Goal: Navigation & Orientation: Go to known website

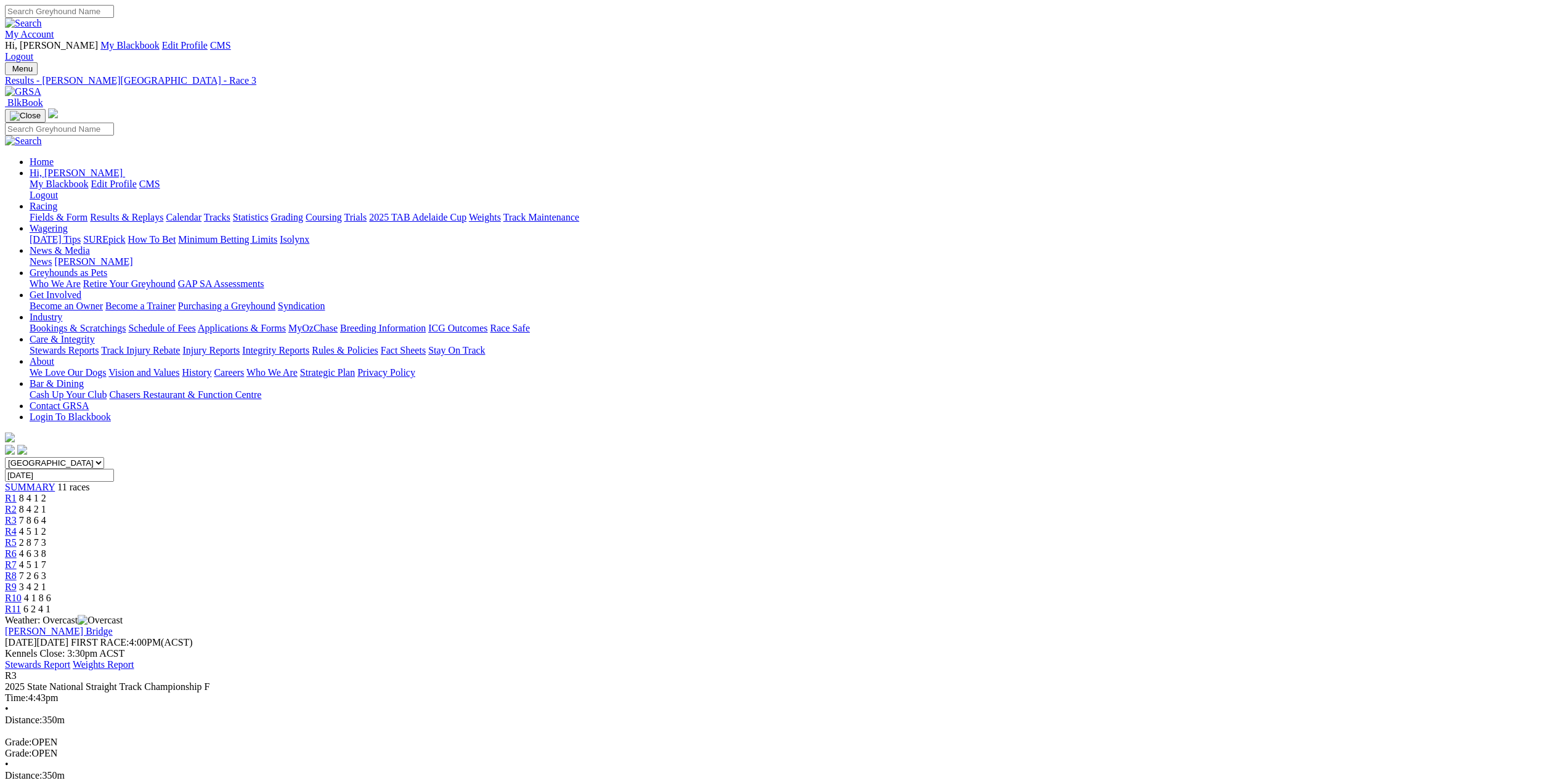
click at [42, 86] on img at bounding box center [23, 92] width 36 height 11
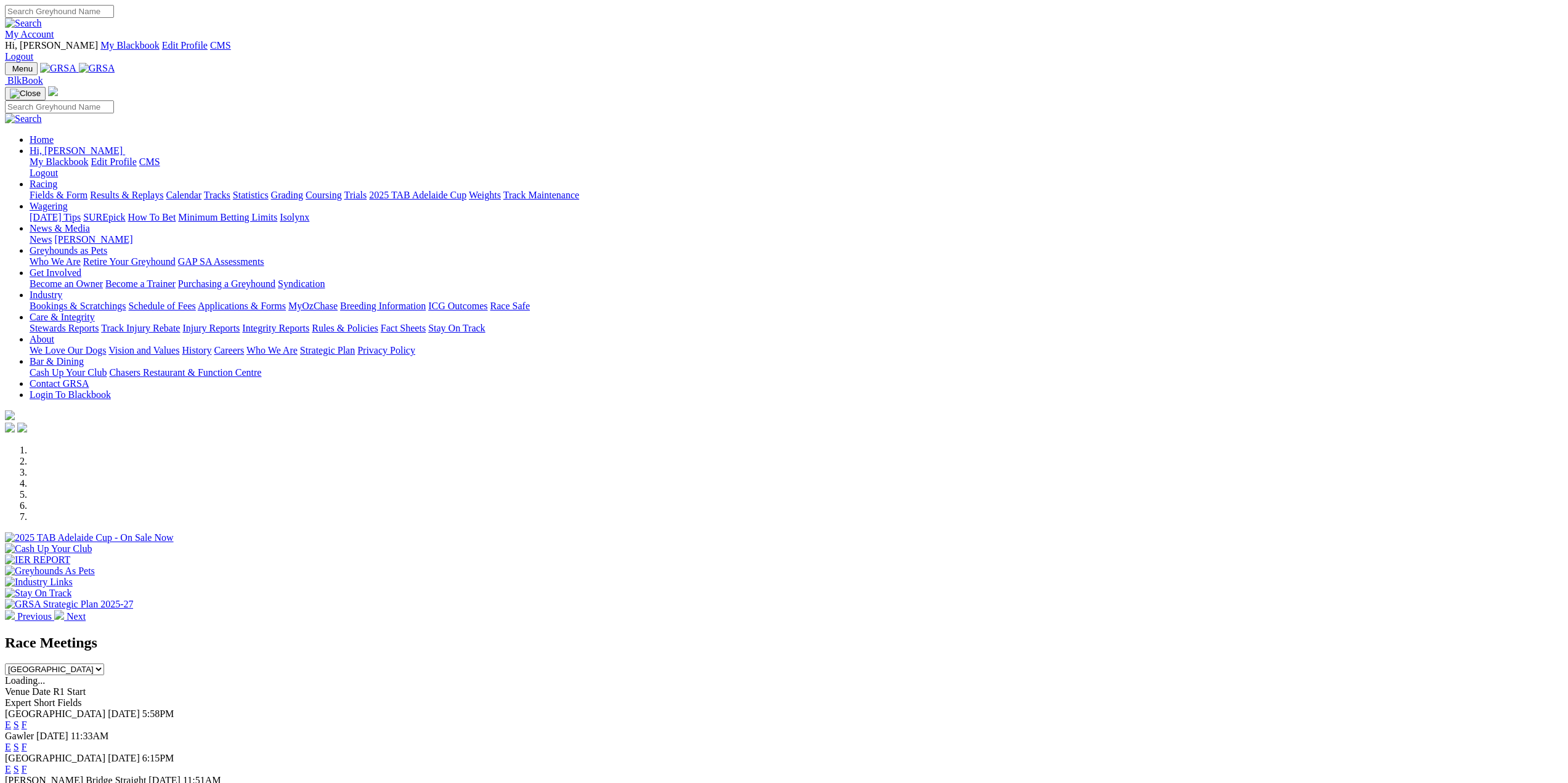
click at [613, 544] on div at bounding box center [784, 544] width 1558 height 0
